Goal: Use online tool/utility: Utilize a website feature to perform a specific function

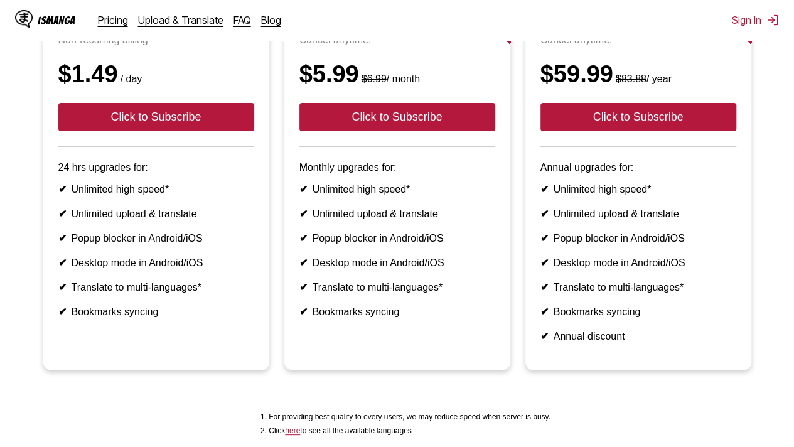
scroll to position [188, 0]
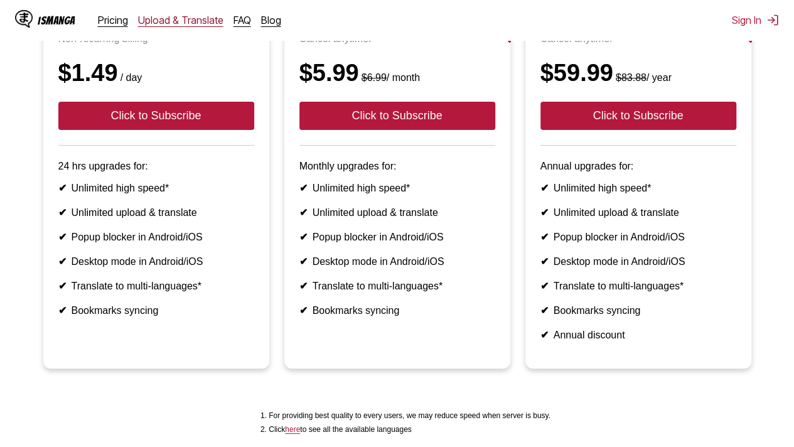
click at [177, 16] on link "Upload & Translate" at bounding box center [180, 20] width 85 height 13
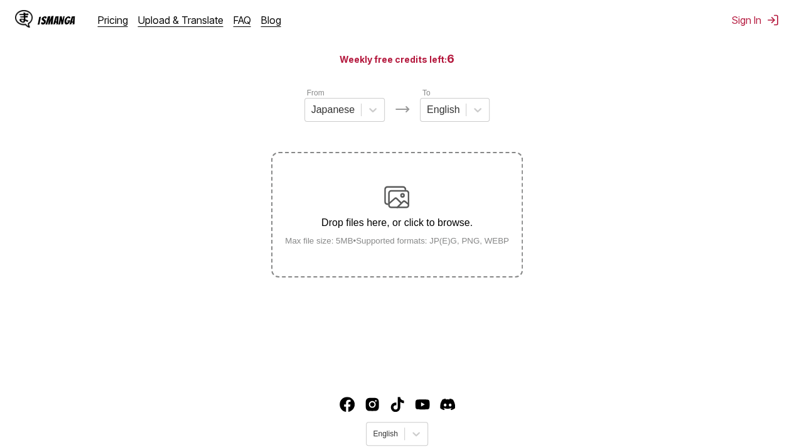
scroll to position [126, 0]
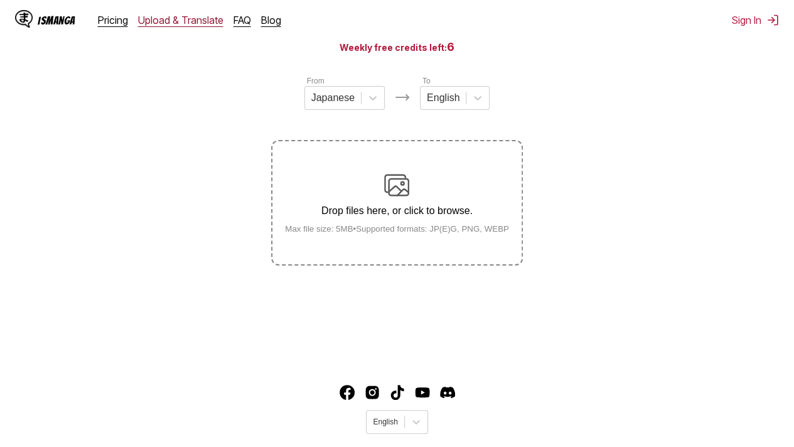
click at [178, 21] on link "Upload & Translate" at bounding box center [180, 20] width 85 height 13
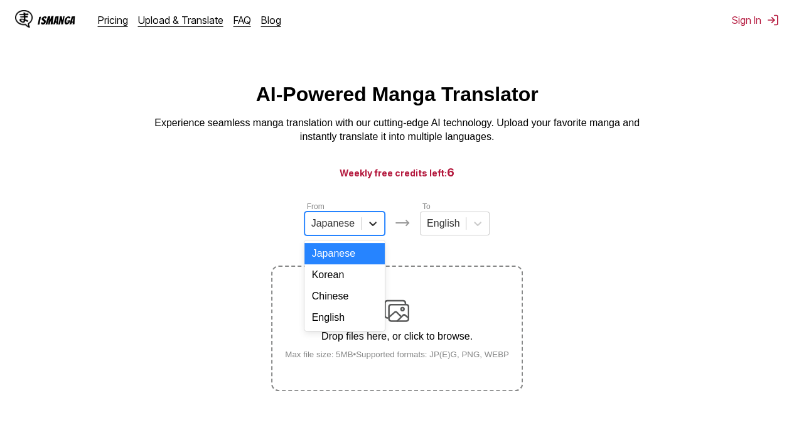
click at [364, 230] on div at bounding box center [372, 223] width 23 height 23
click at [355, 286] on div "Korean" at bounding box center [344, 274] width 80 height 21
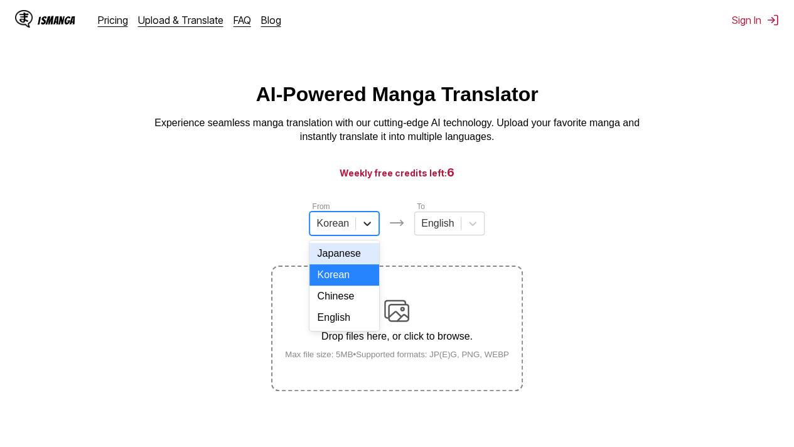
click at [377, 225] on div at bounding box center [367, 223] width 23 height 23
click at [351, 303] on div "Chinese" at bounding box center [344, 296] width 70 height 21
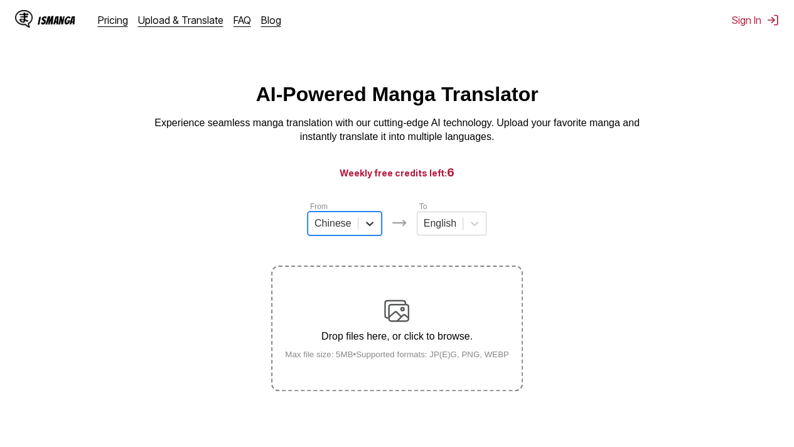
click at [374, 223] on icon at bounding box center [369, 223] width 13 height 13
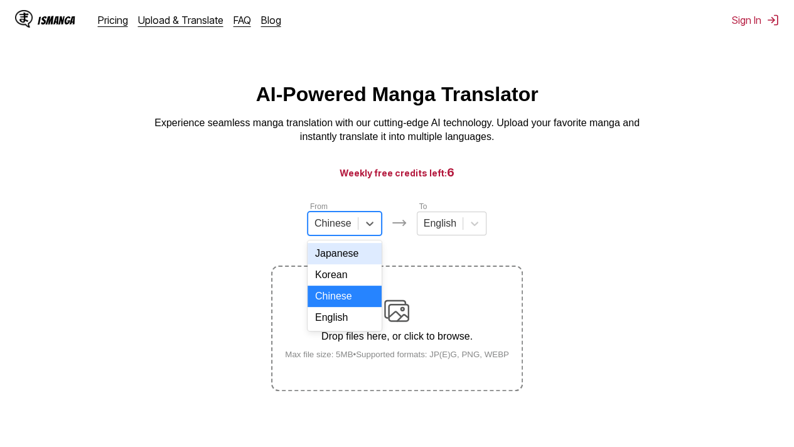
click at [358, 257] on div "Japanese" at bounding box center [345, 253] width 74 height 21
